Goal: Check status: Check status

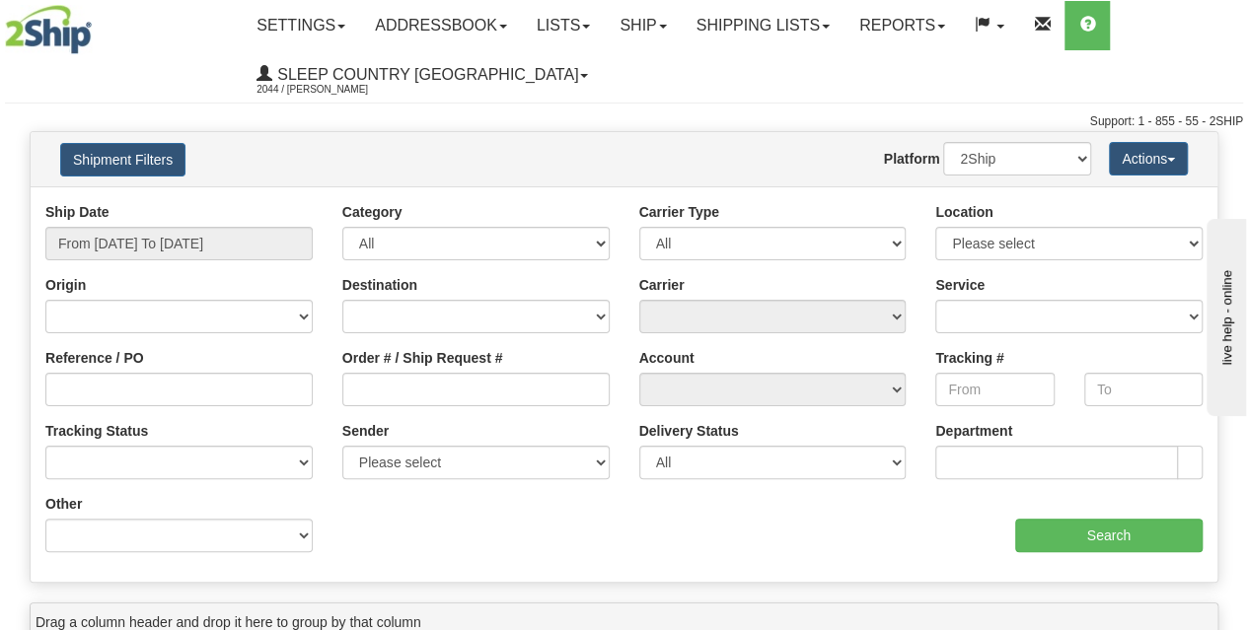
click at [582, 157] on div "Website Agent Nothing selected Client User Platform 2Ship Imported" at bounding box center [673, 159] width 868 height 34
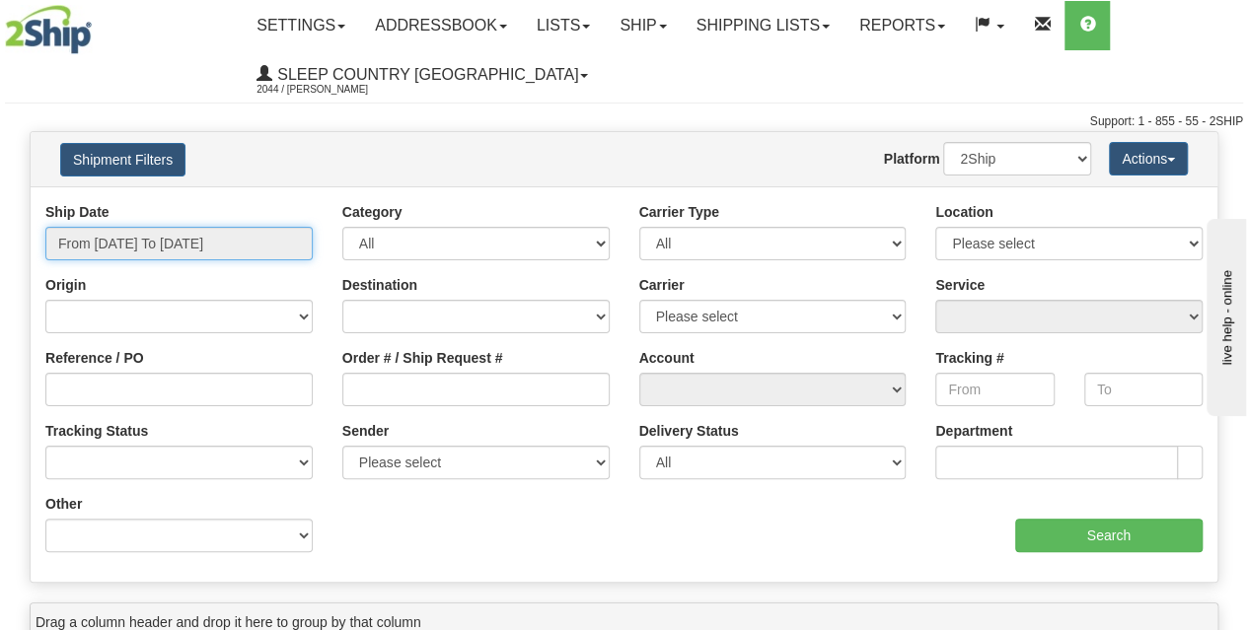
click at [221, 232] on input "From [DATE] To [DATE]" at bounding box center [178, 244] width 267 height 34
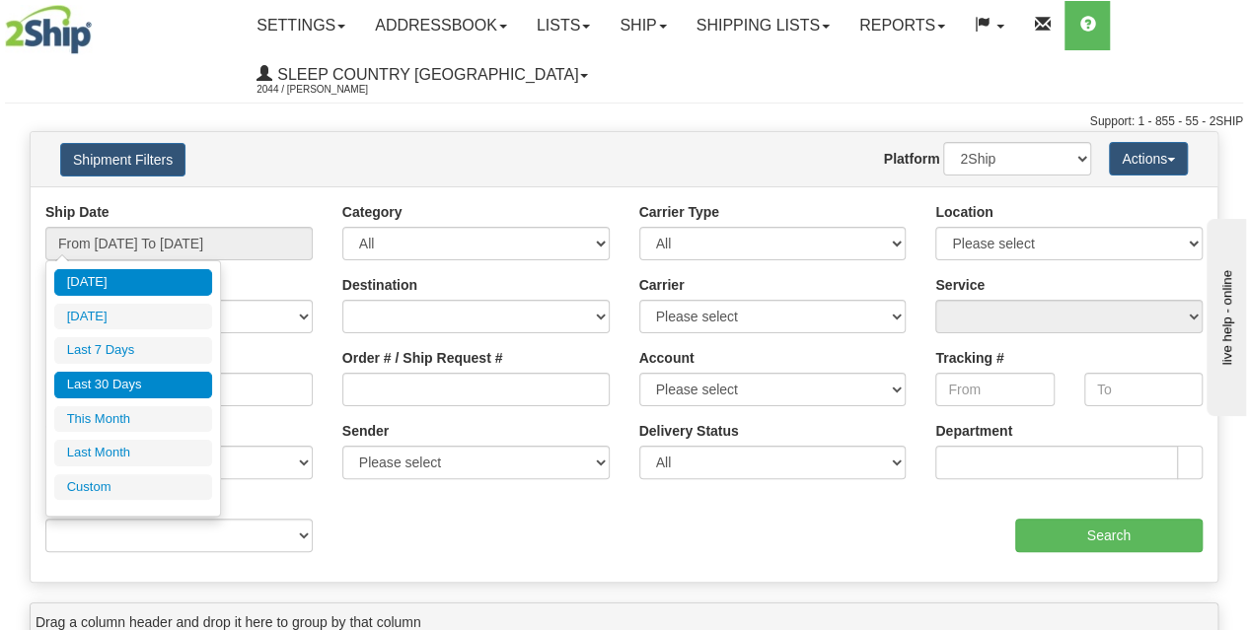
click at [132, 385] on li "Last 30 Days" at bounding box center [133, 385] width 158 height 27
type input "From [DATE] To [DATE]"
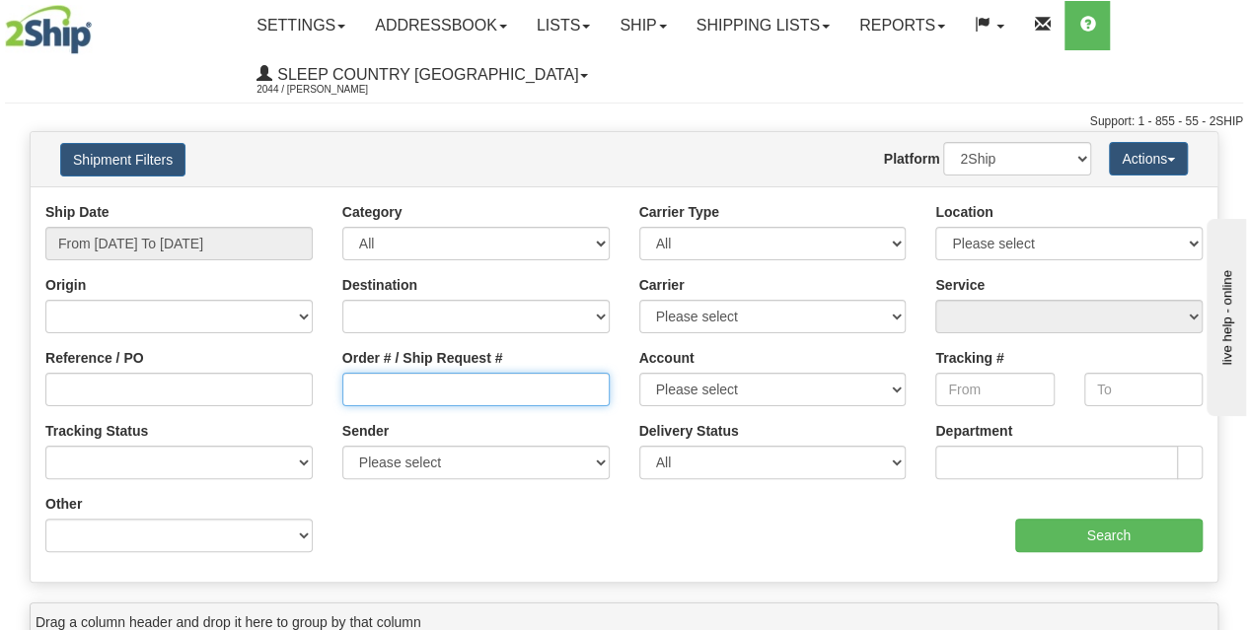
click at [374, 389] on input "Order # / Ship Request #" at bounding box center [475, 390] width 267 height 34
paste input "9000H992043"
type input "9000H992043"
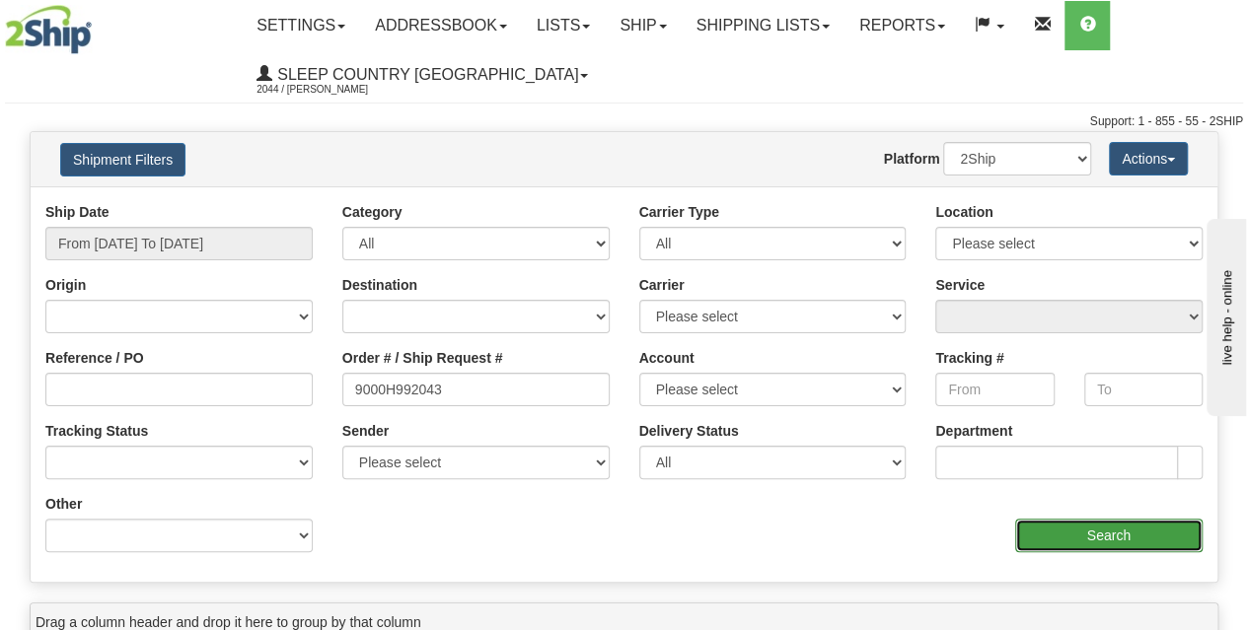
click at [1027, 534] on input "Search" at bounding box center [1109, 536] width 188 height 34
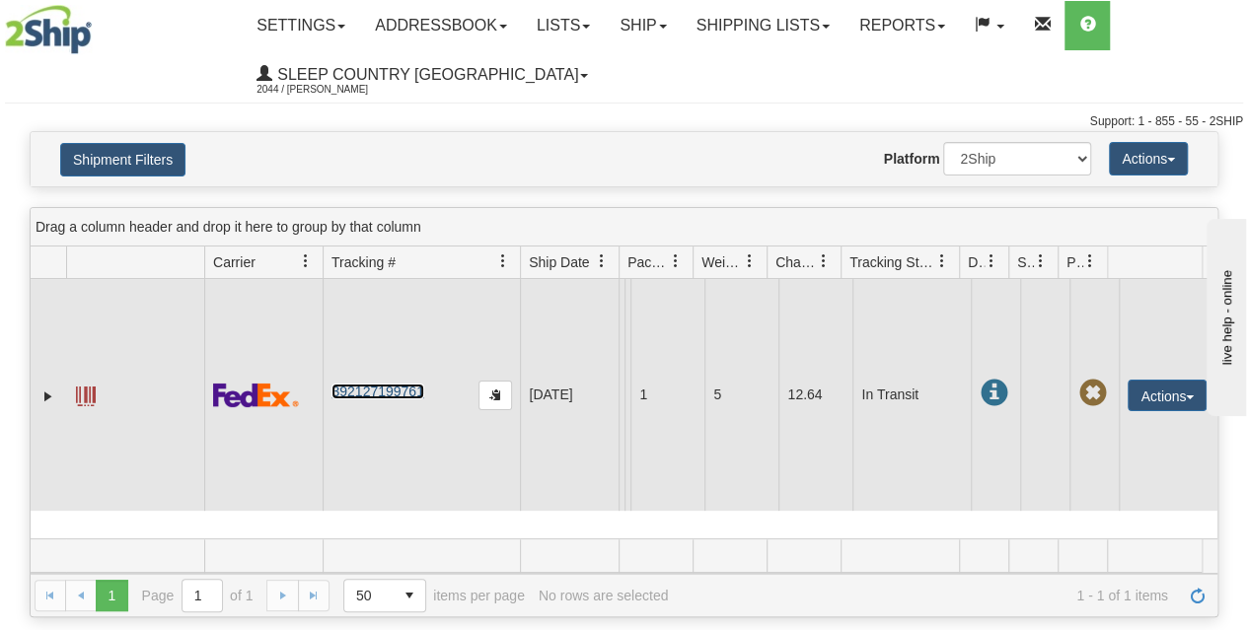
click at [396, 400] on link "392127199761" at bounding box center [377, 392] width 92 height 16
